Goal: Information Seeking & Learning: Check status

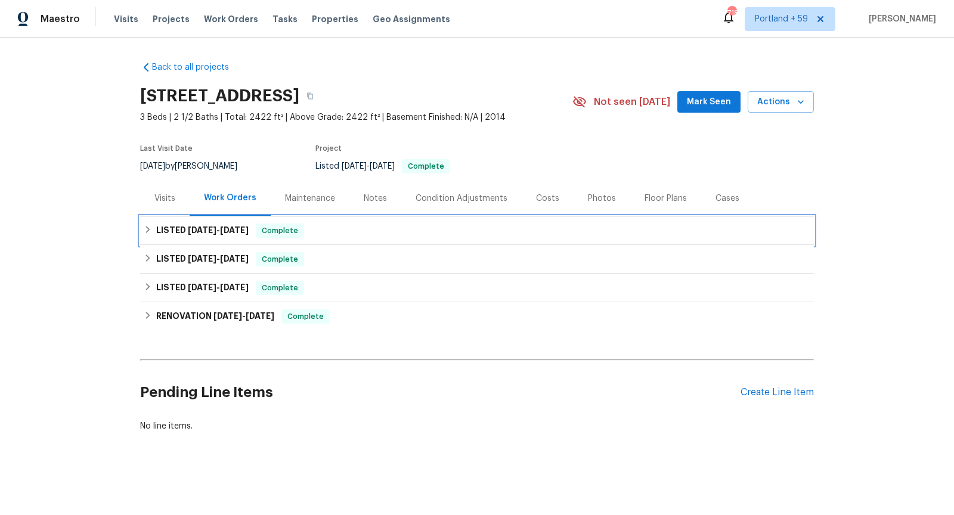
click at [190, 233] on span "[DATE]" at bounding box center [202, 230] width 29 height 8
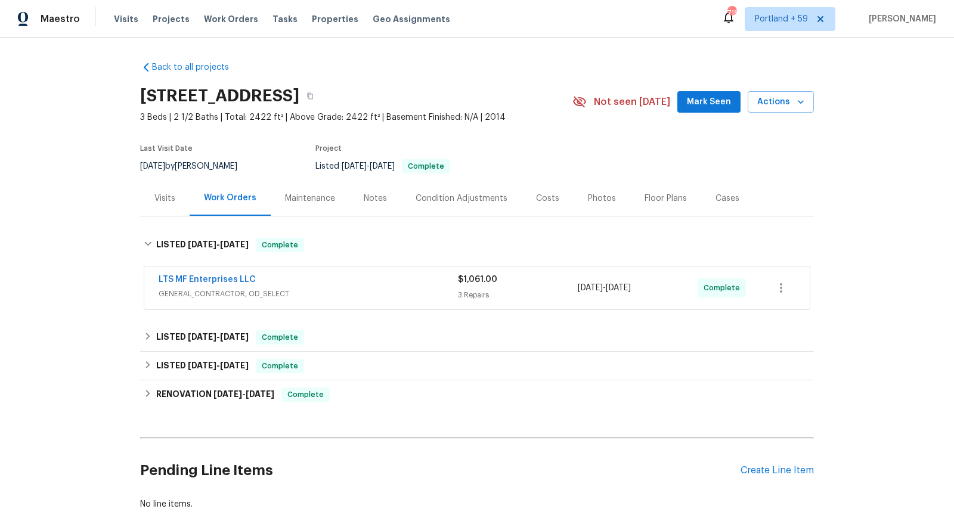
click at [346, 297] on span "GENERAL_CONTRACTOR, OD_SELECT" at bounding box center [308, 294] width 299 height 12
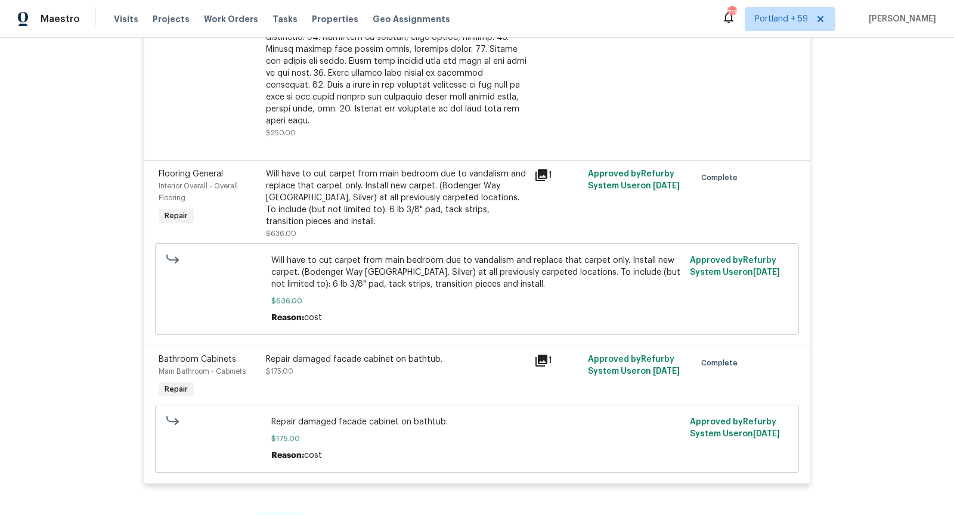
scroll to position [519, 0]
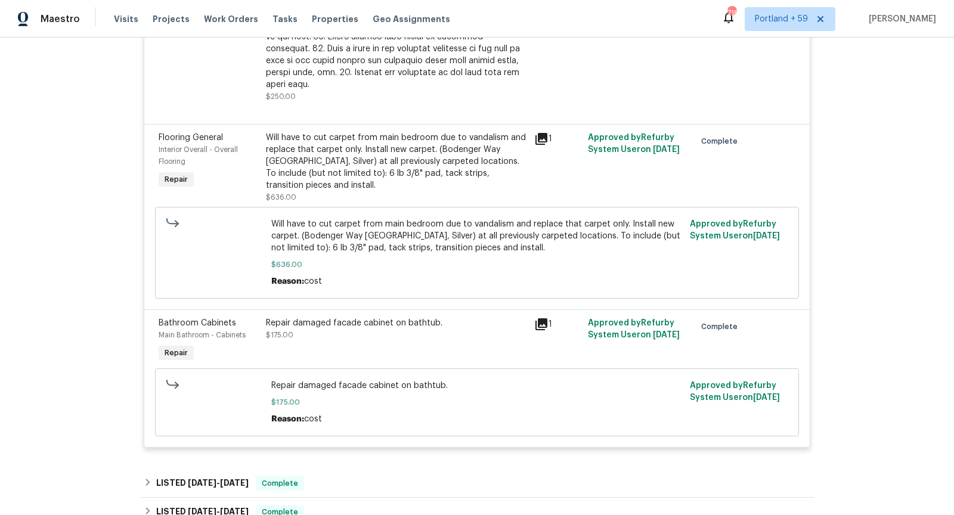
click at [542, 133] on icon at bounding box center [541, 139] width 12 height 12
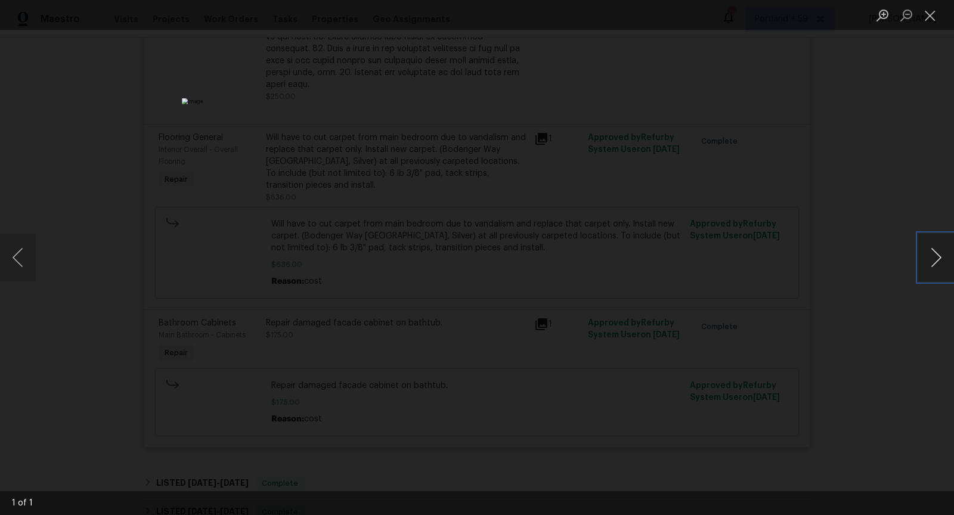
click at [927, 245] on button "Next image" at bounding box center [936, 258] width 36 height 48
click at [820, 209] on div "Lightbox" at bounding box center [477, 257] width 954 height 515
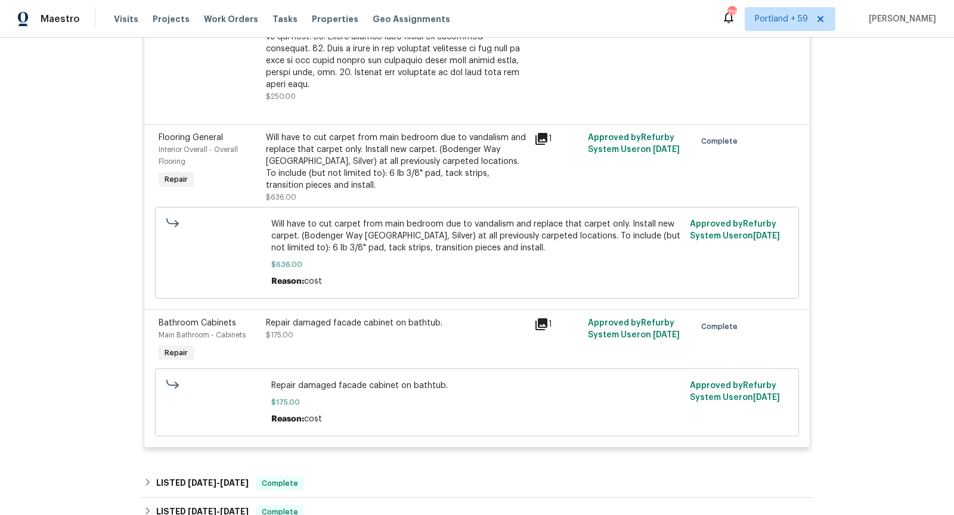
click at [544, 318] on icon at bounding box center [541, 324] width 12 height 12
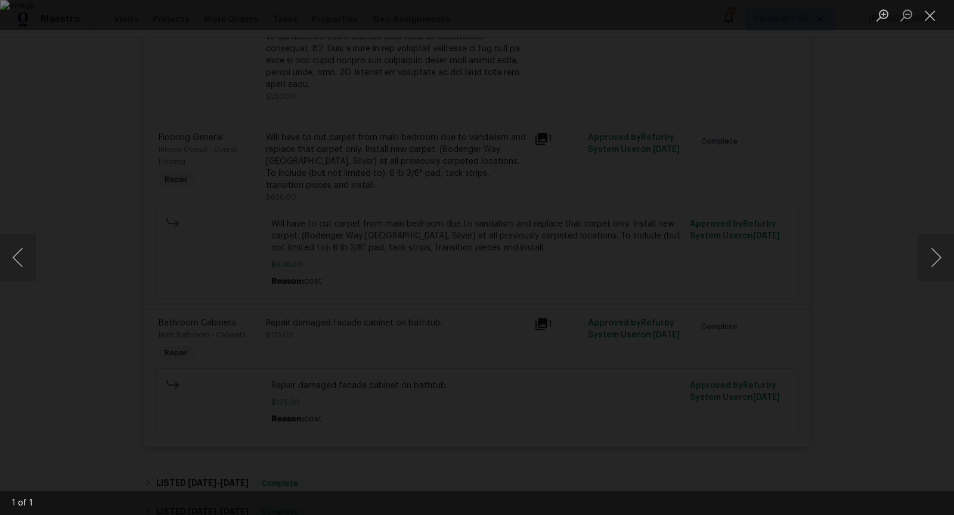
click at [885, 161] on div "Lightbox" at bounding box center [477, 257] width 954 height 515
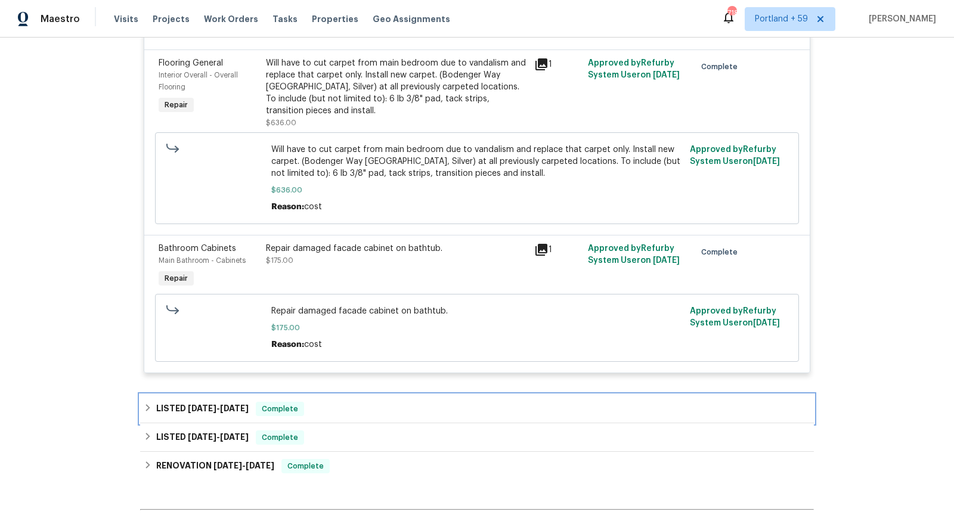
click at [215, 404] on span "[DATE] - [DATE]" at bounding box center [218, 408] width 61 height 8
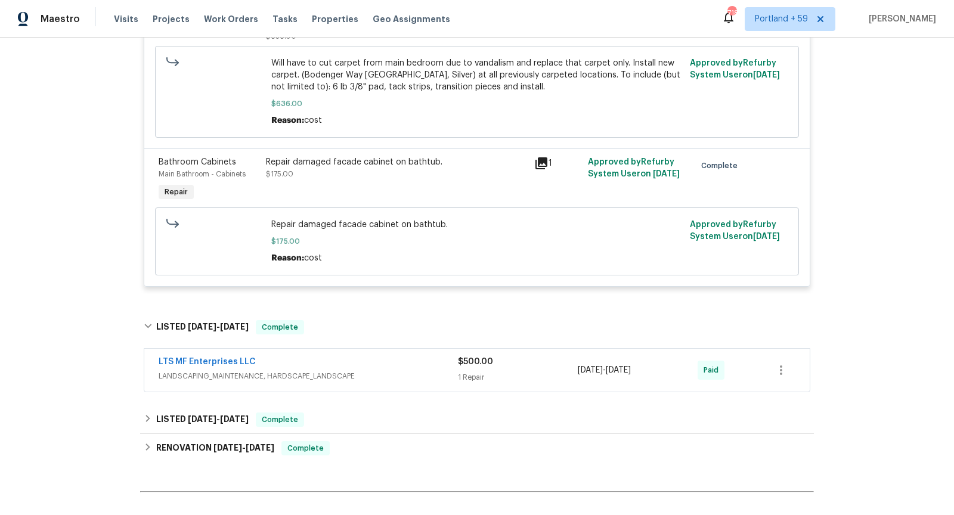
click at [539, 356] on div "$500.00 1 Repair" at bounding box center [518, 370] width 120 height 29
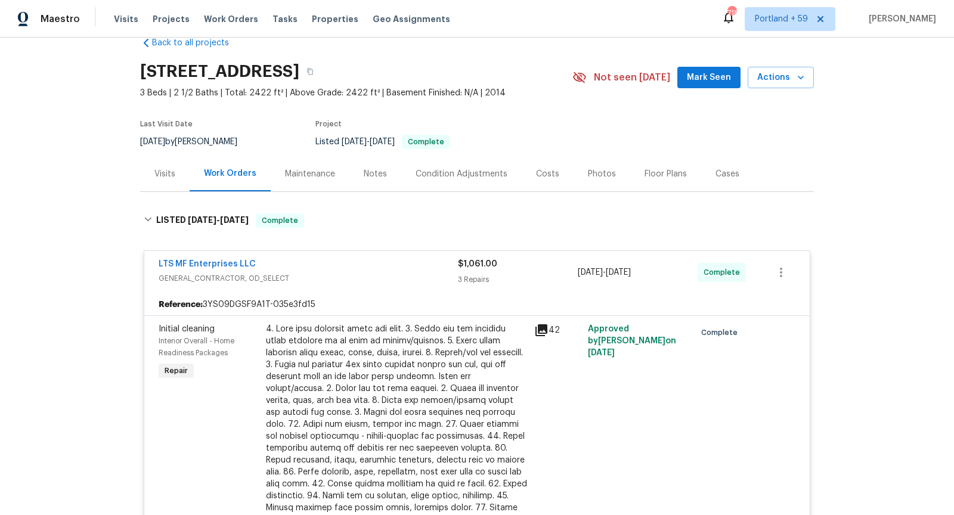
scroll to position [0, 0]
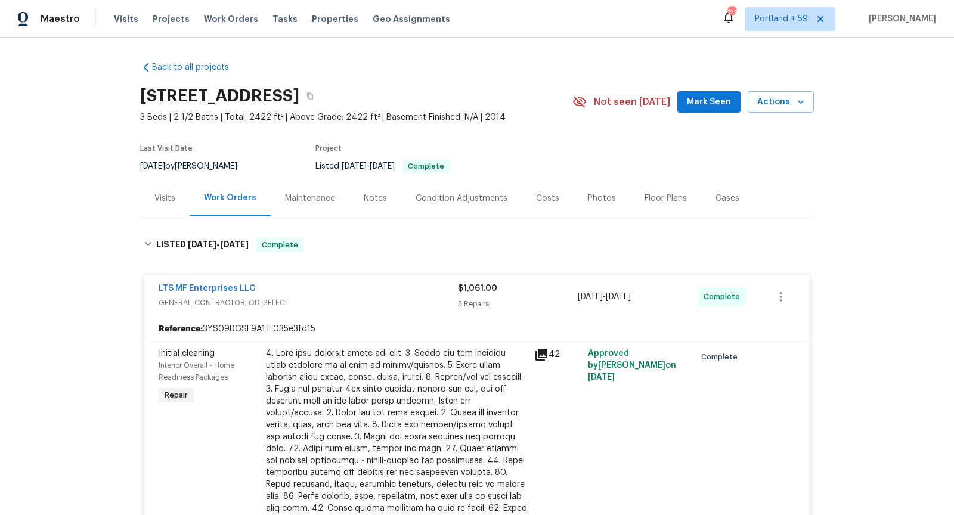
click at [386, 197] on div "Notes" at bounding box center [375, 198] width 52 height 35
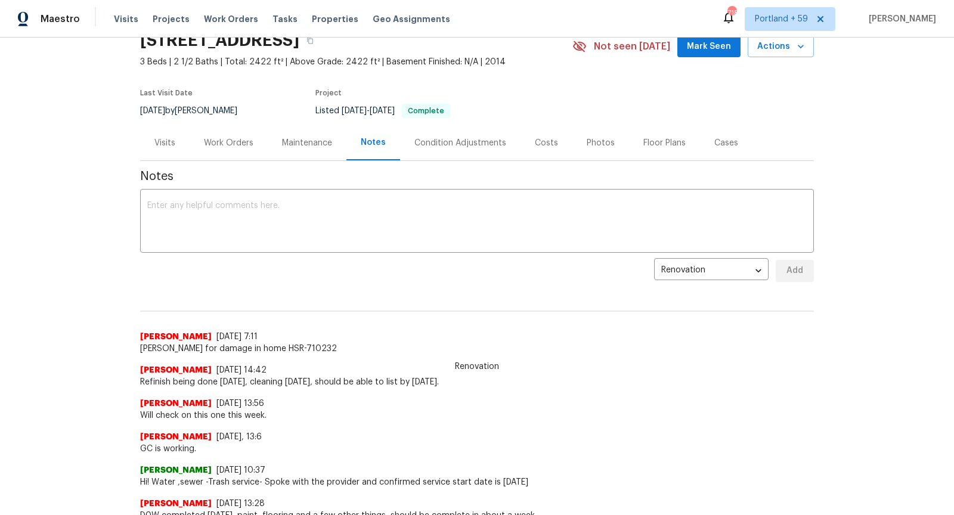
scroll to position [61, 0]
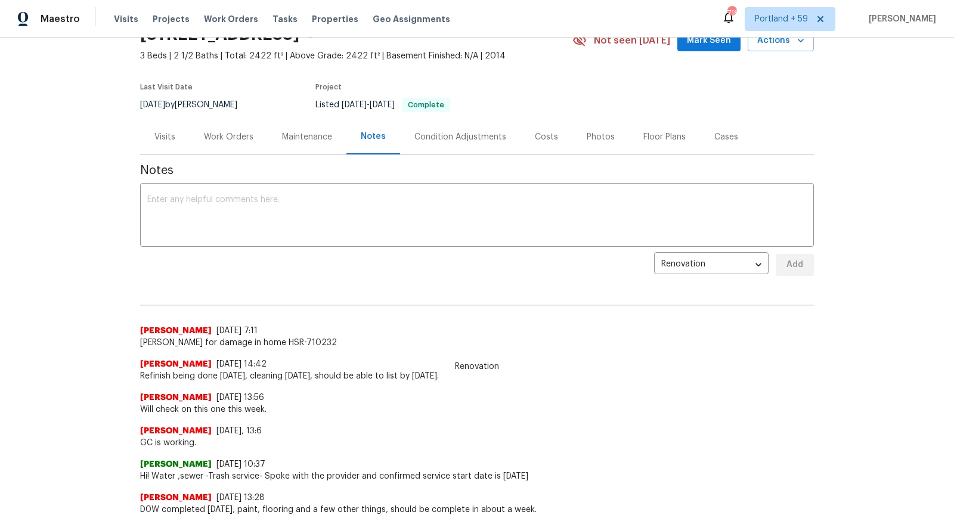
click at [267, 342] on span "[PERSON_NAME] for damage in home HSR-710232" at bounding box center [476, 343] width 673 height 12
click at [598, 134] on div "Photos" at bounding box center [600, 137] width 28 height 12
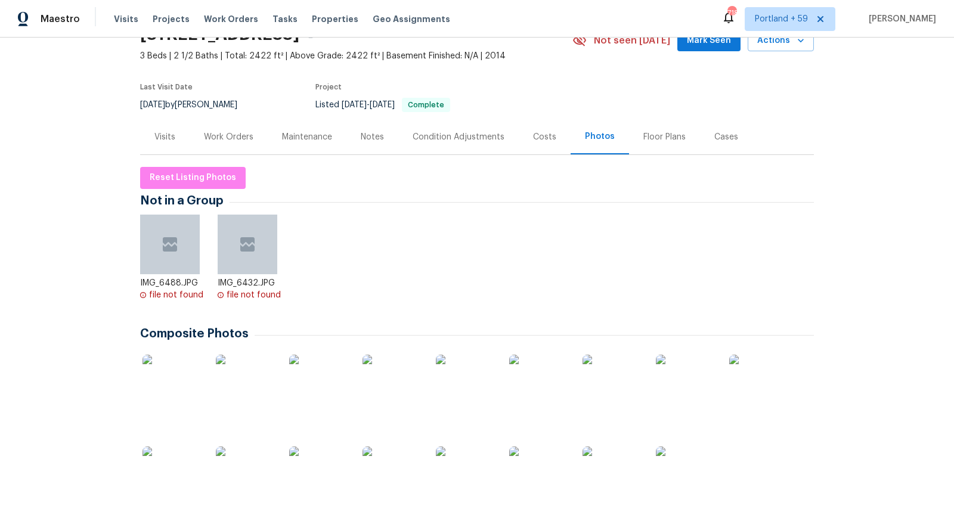
click at [716, 137] on div "Cases" at bounding box center [726, 137] width 24 height 12
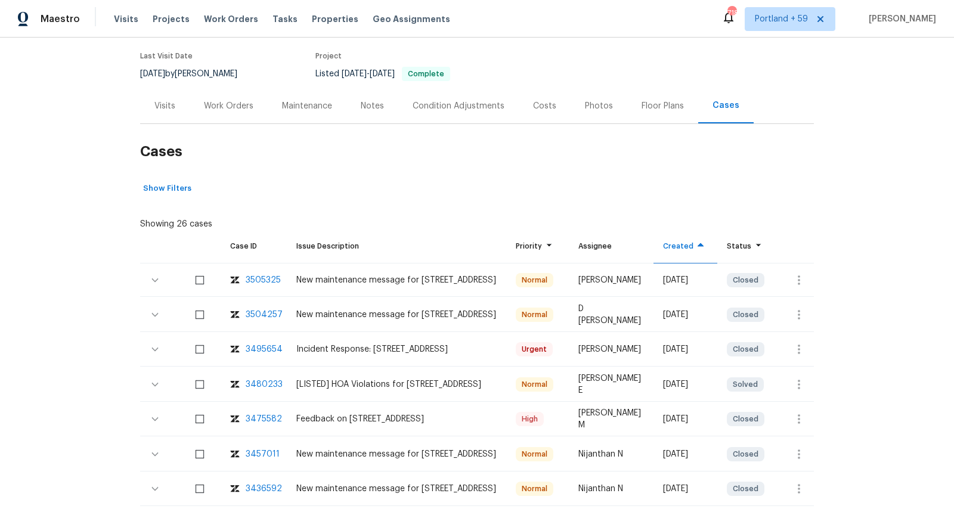
scroll to position [116, 0]
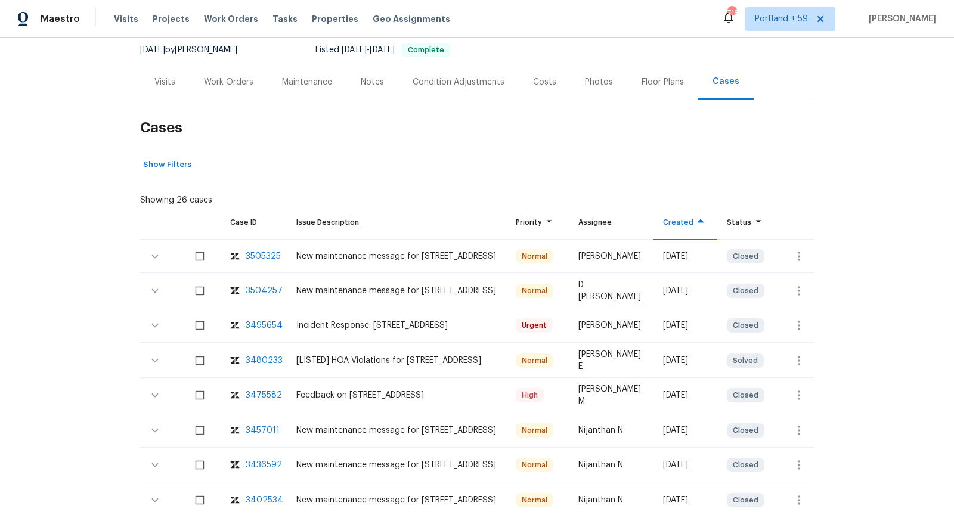
click at [430, 320] on div "Incident Response: [STREET_ADDRESS]" at bounding box center [396, 325] width 200 height 12
click at [268, 324] on div "3495654" at bounding box center [264, 325] width 37 height 12
click at [271, 253] on div "3505325" at bounding box center [263, 256] width 35 height 12
